Goal: Task Accomplishment & Management: Manage account settings

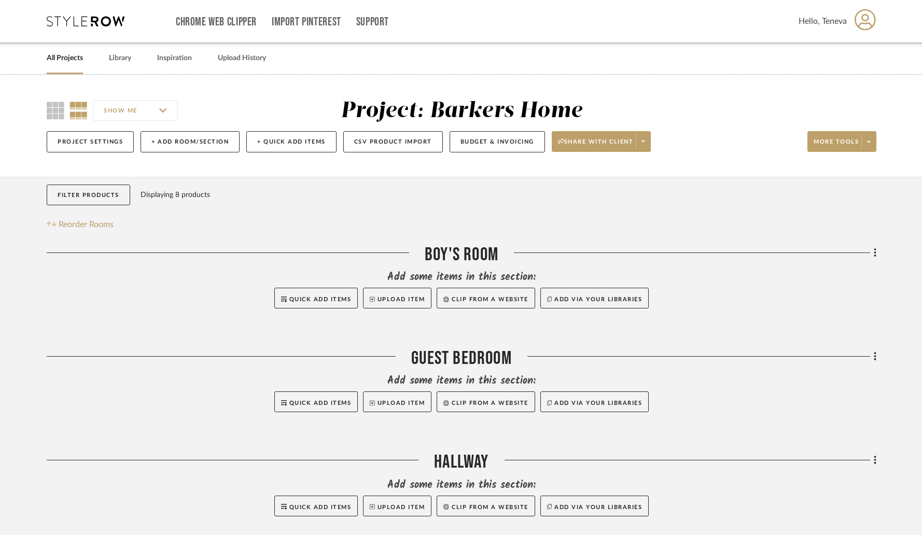
click at [861, 27] on icon at bounding box center [864, 20] width 21 height 22
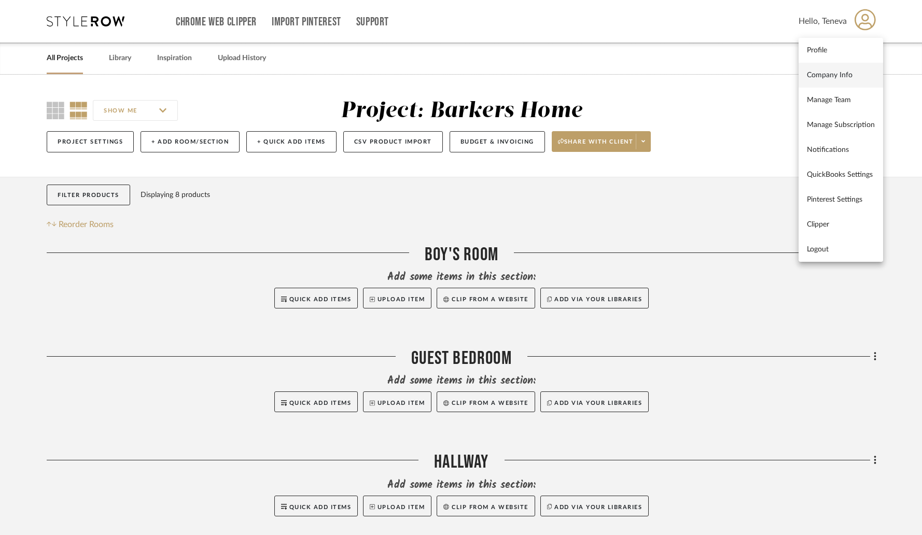
click at [834, 74] on span "Company Info" at bounding box center [841, 74] width 68 height 9
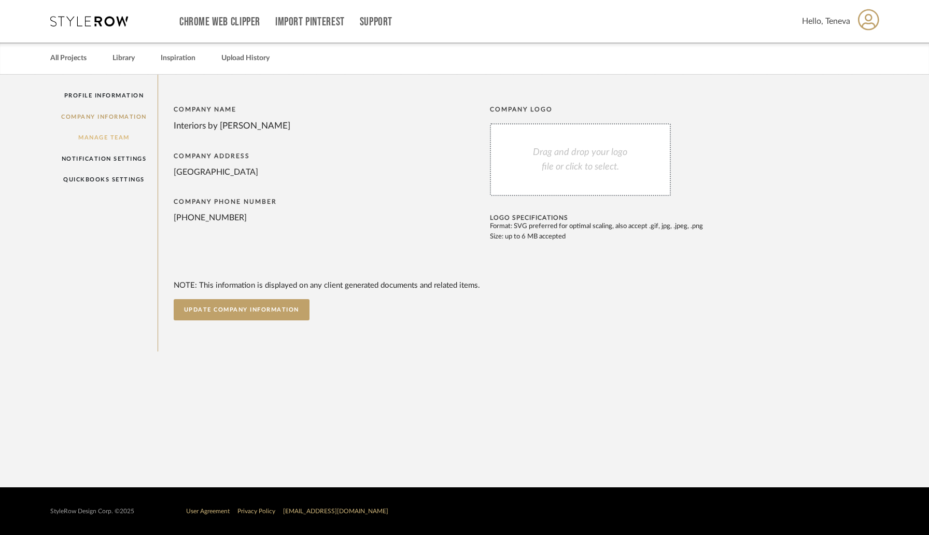
click at [115, 139] on link "Manage Team" at bounding box center [103, 137] width 107 height 21
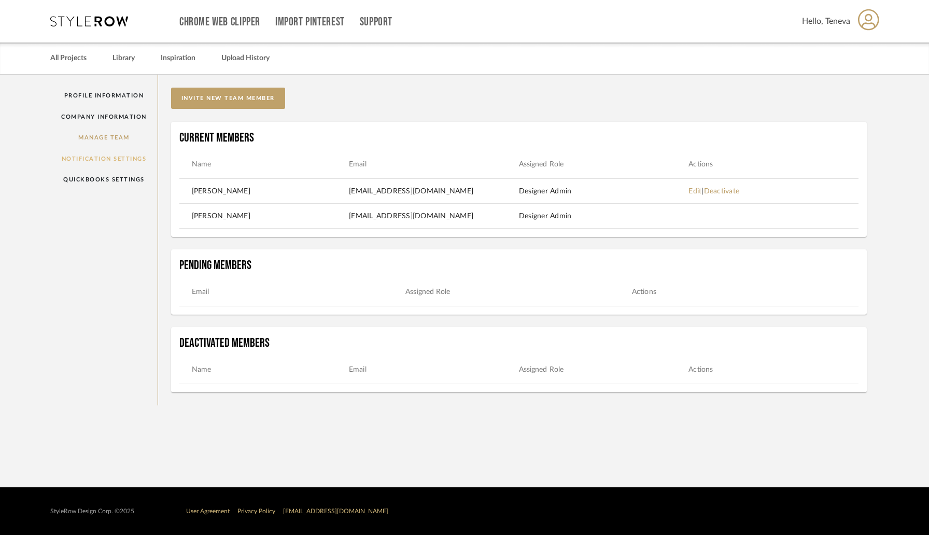
click at [105, 160] on link "Notification Settings" at bounding box center [103, 158] width 107 height 21
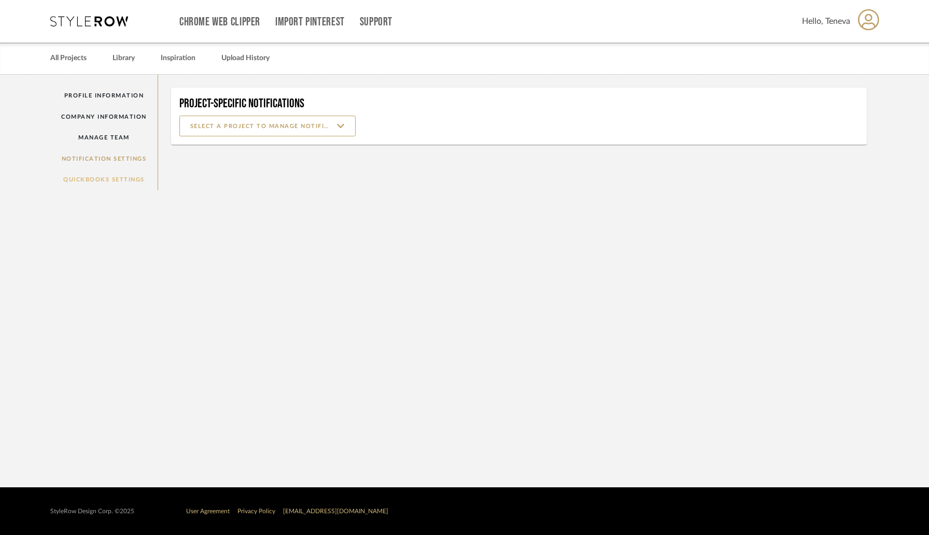
click at [93, 181] on link "QuickBooks Settings" at bounding box center [103, 179] width 107 height 21
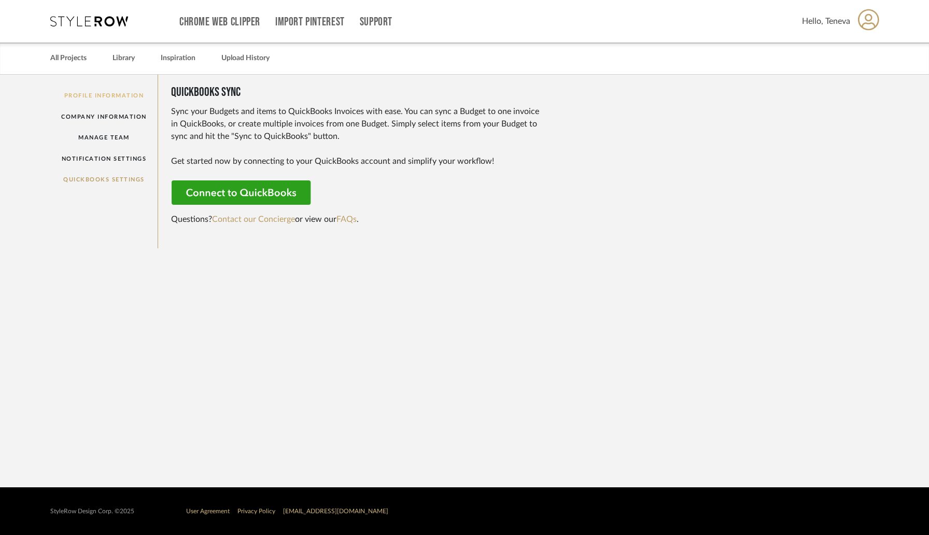
click at [126, 96] on link "Profile Information" at bounding box center [103, 95] width 107 height 21
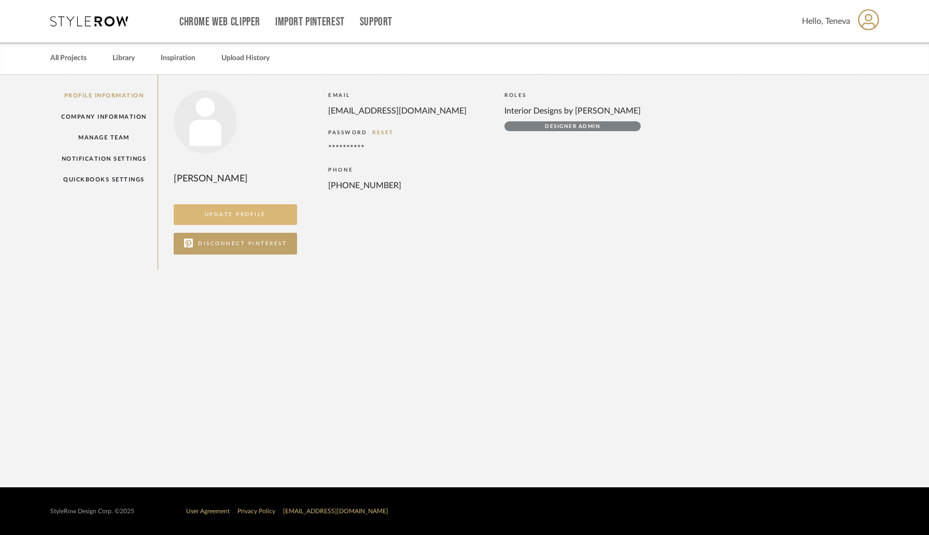
click at [261, 210] on button "UPDATE PROFILE" at bounding box center [236, 214] width 124 height 21
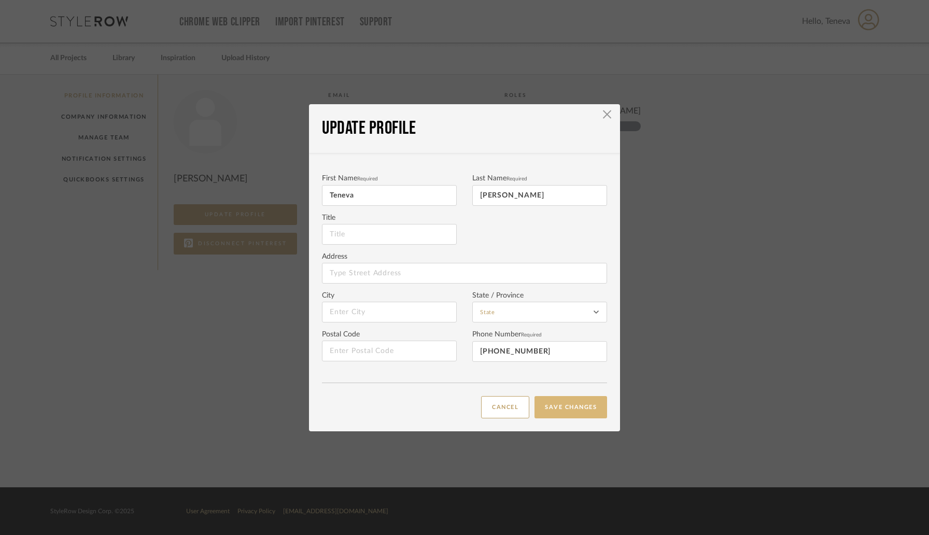
click at [563, 411] on button "SAVE CHANGES" at bounding box center [570, 407] width 73 height 22
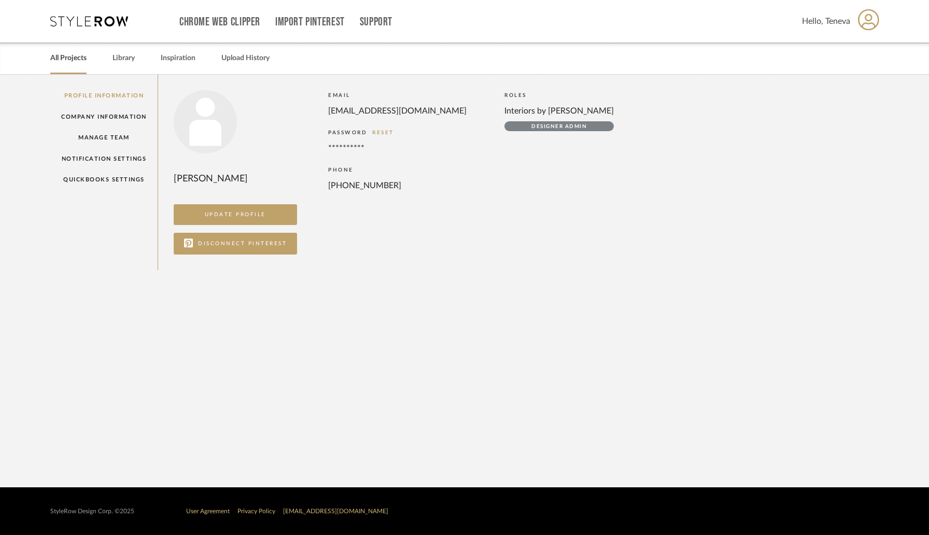
click at [60, 57] on link "All Projects" at bounding box center [68, 58] width 36 height 14
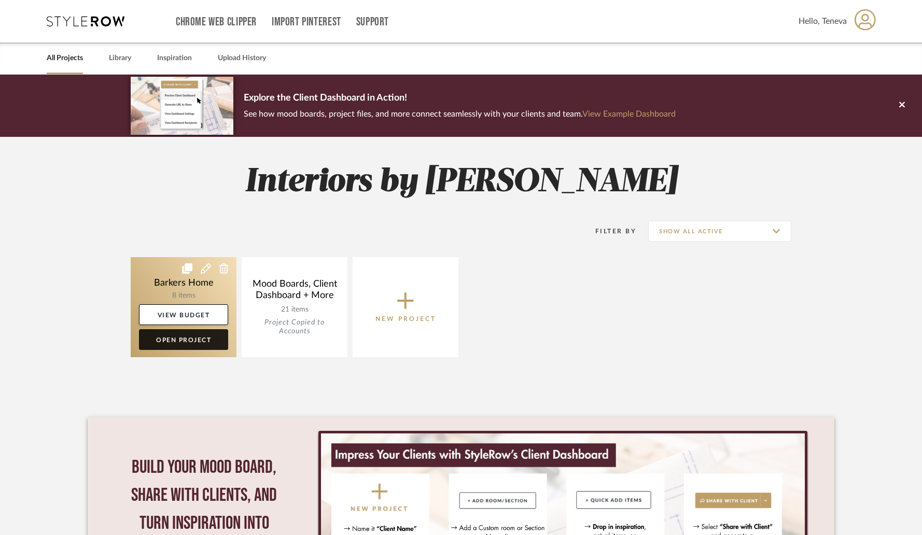
click at [192, 341] on link "Open Project" at bounding box center [183, 339] width 89 height 21
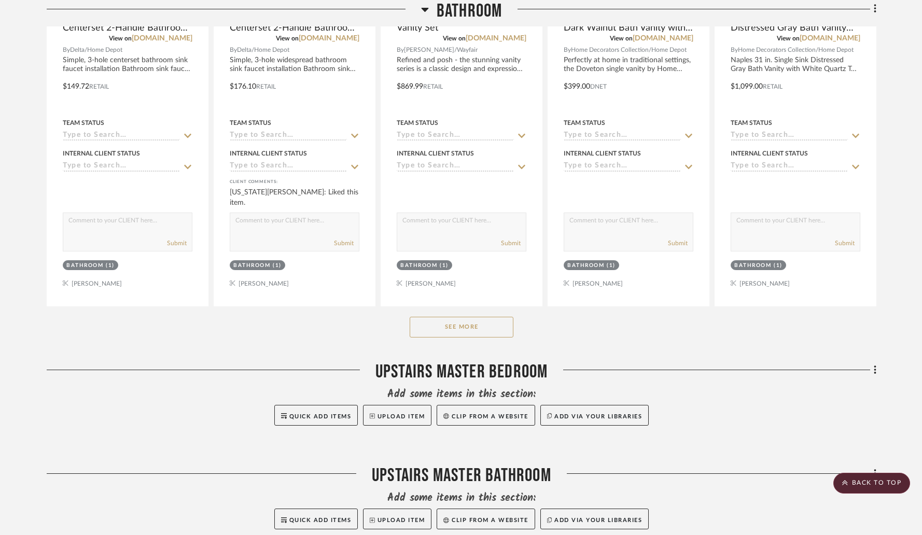
scroll to position [831, 0]
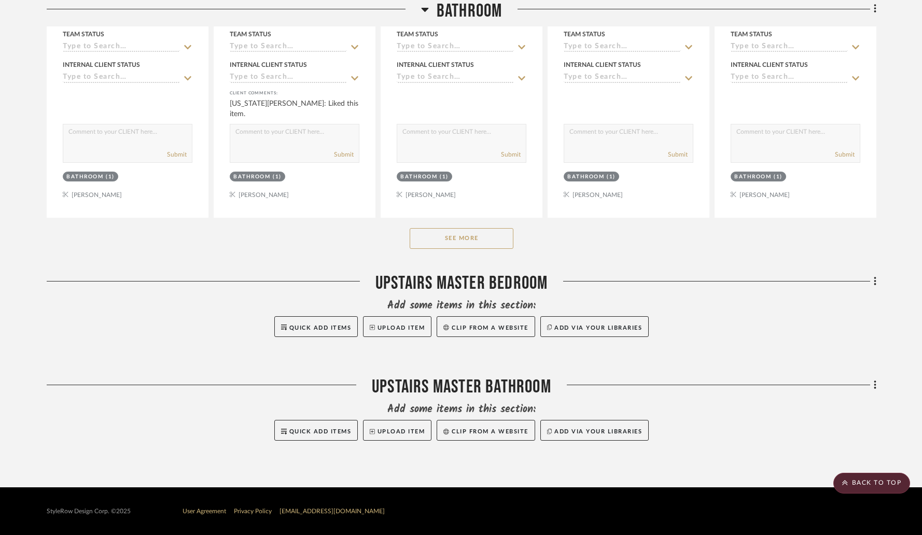
click at [441, 244] on button "See More" at bounding box center [461, 238] width 104 height 21
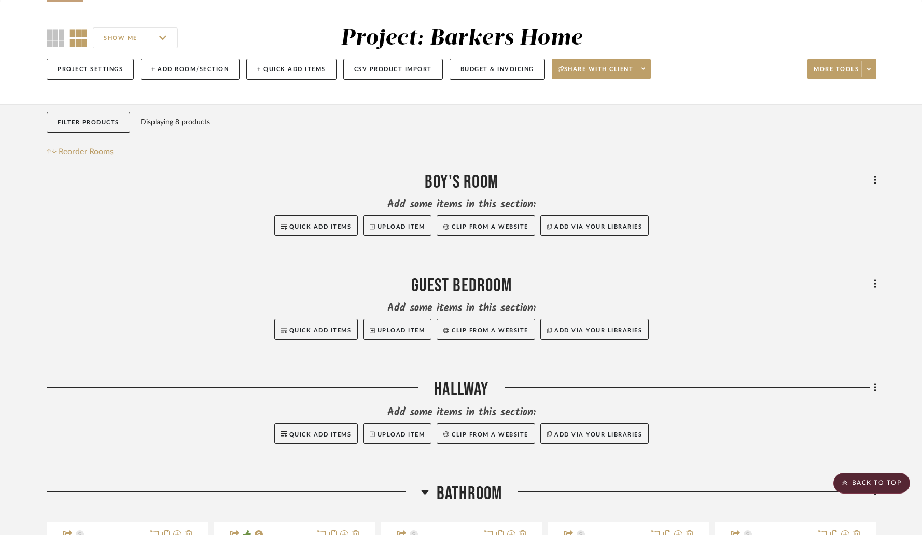
scroll to position [52, 0]
